Goal: Transaction & Acquisition: Purchase product/service

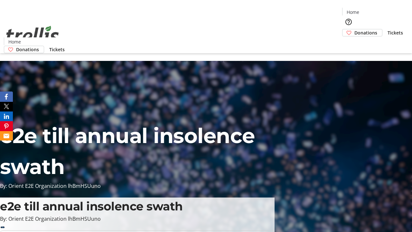
click at [354, 29] on span "Donations" at bounding box center [365, 32] width 23 height 7
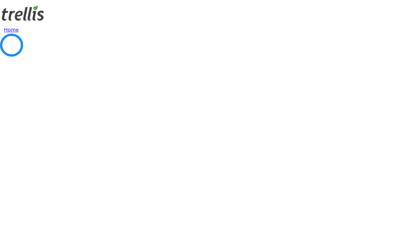
select select "CA"
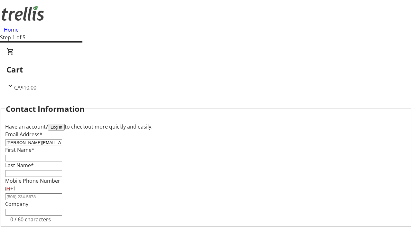
type input "[PERSON_NAME][EMAIL_ADDRESS][DOMAIN_NAME]"
type input "[PERSON_NAME]"
type input "Wolf"
type input "[STREET_ADDRESS][PERSON_NAME]"
type input "Kelowna"
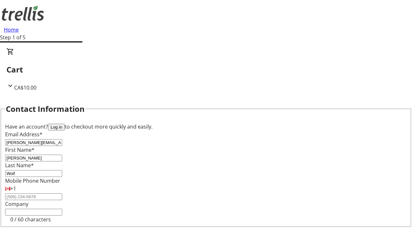
scroll to position [57, 0]
